Goal: Transaction & Acquisition: Purchase product/service

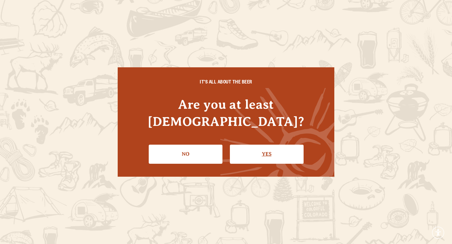
click at [287, 152] on link "Yes" at bounding box center [267, 154] width 74 height 19
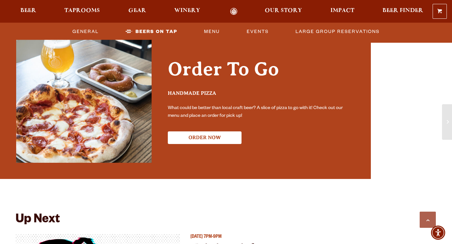
scroll to position [1163, 0]
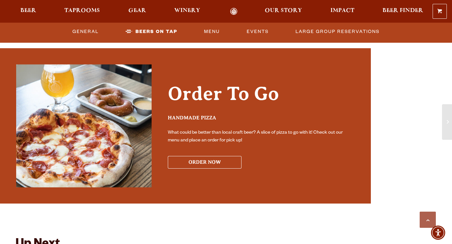
click at [211, 160] on button "ORDER NOW" at bounding box center [205, 162] width 74 height 13
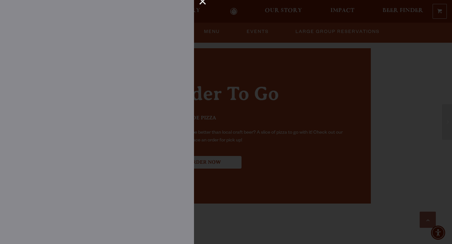
click at [202, 2] on div "×" at bounding box center [200, 4] width 13 height 8
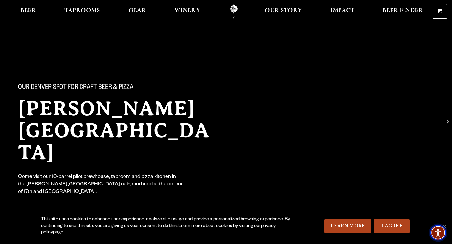
click at [444, 225] on img "Accessibility Menu" at bounding box center [438, 233] width 16 height 16
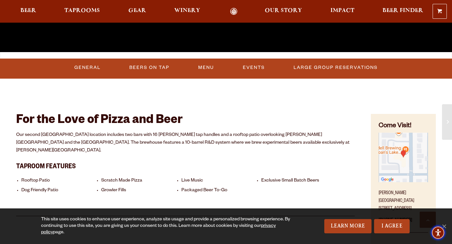
scroll to position [236, 0]
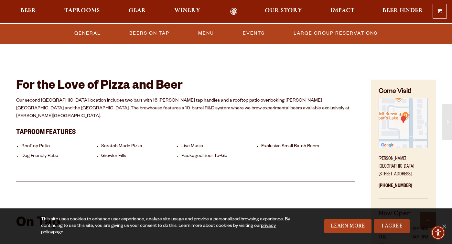
click at [399, 231] on link "I Agree" at bounding box center [392, 226] width 36 height 14
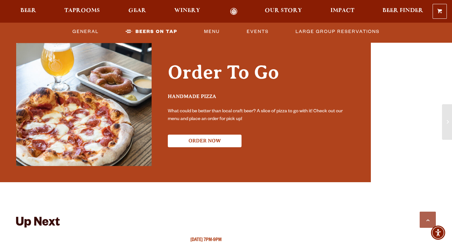
scroll to position [1185, 0]
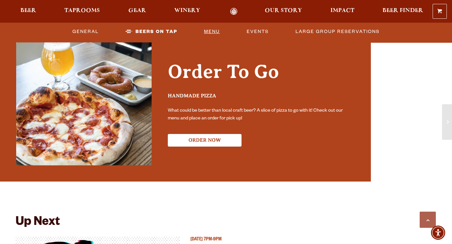
click at [214, 34] on link "Menu" at bounding box center [211, 31] width 21 height 15
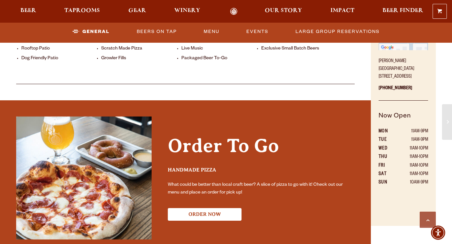
scroll to position [504, 0]
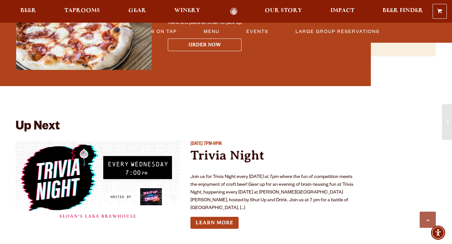
click at [202, 38] on button "ORDER NOW" at bounding box center [205, 44] width 74 height 13
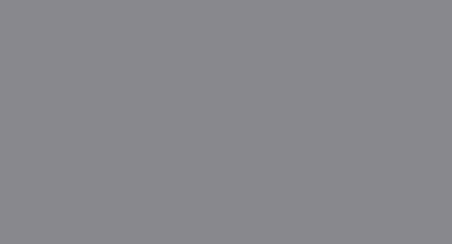
scroll to position [486, 0]
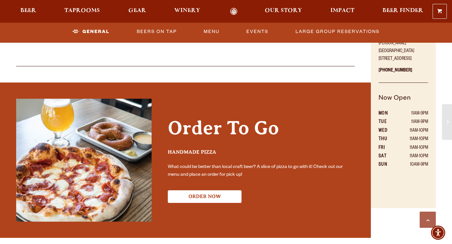
scroll to position [357, 0]
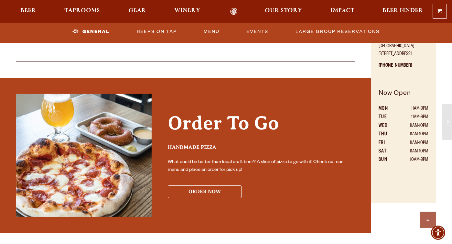
click at [194, 186] on button "ORDER NOW" at bounding box center [205, 191] width 74 height 13
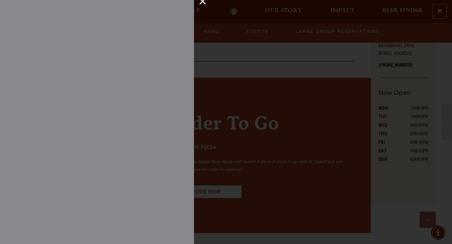
click at [203, 2] on div "×" at bounding box center [200, 4] width 13 height 8
